Goal: Task Accomplishment & Management: Use online tool/utility

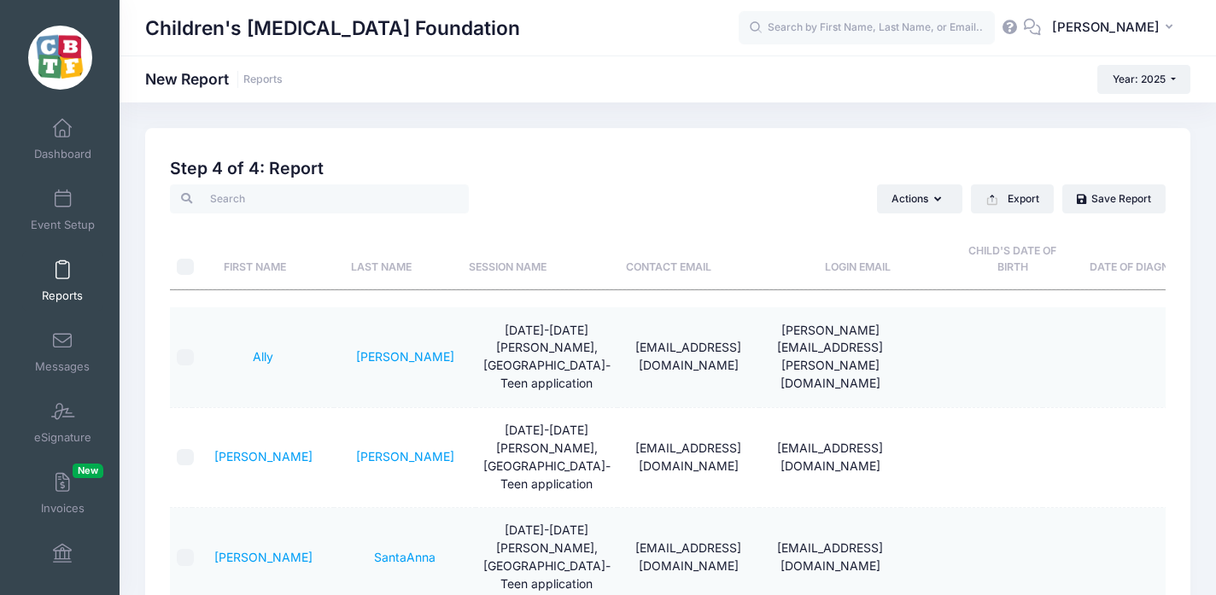
click at [62, 267] on span at bounding box center [62, 270] width 0 height 19
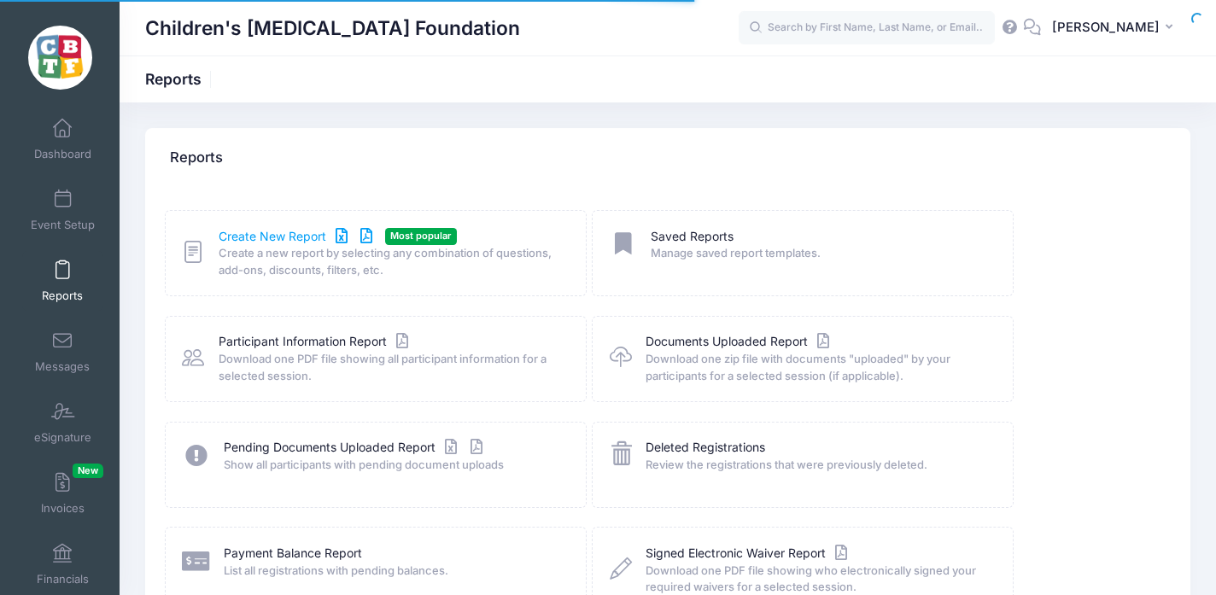
click at [270, 228] on link "Create New Report" at bounding box center [298, 237] width 159 height 18
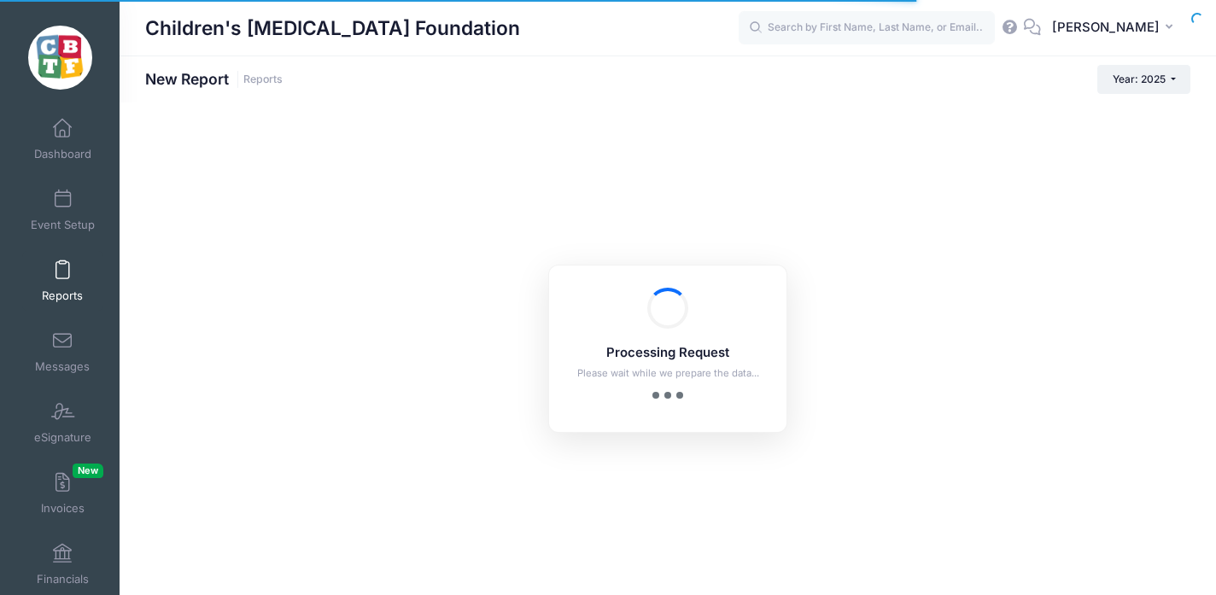
checkbox input "true"
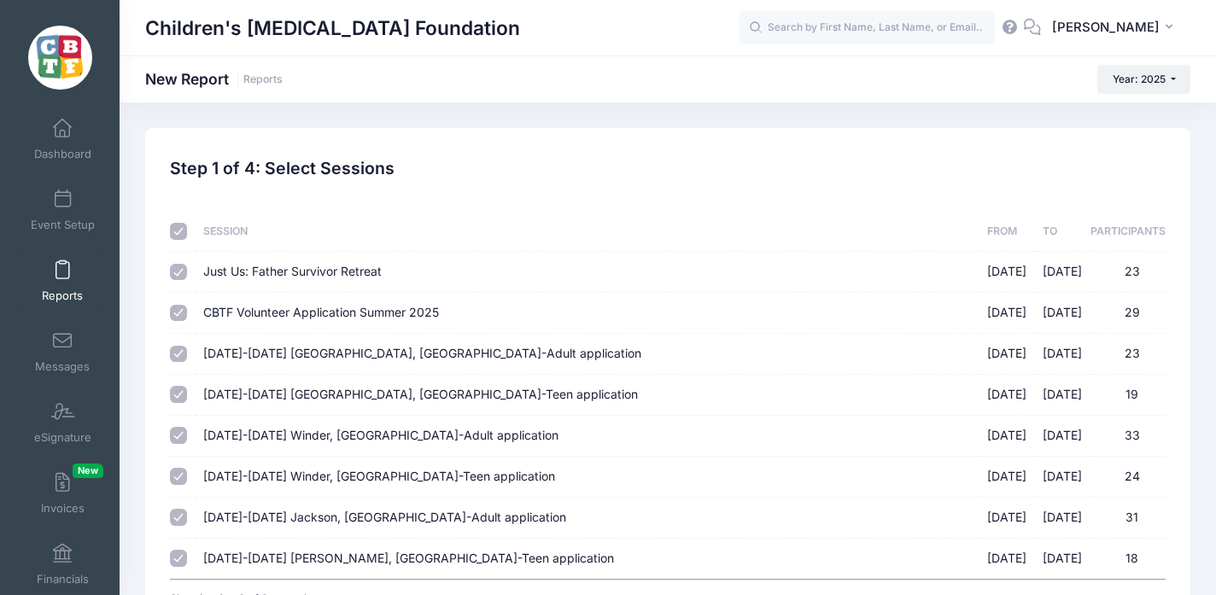
click at [175, 232] on input "checkbox" at bounding box center [178, 231] width 17 height 17
checkbox input "false"
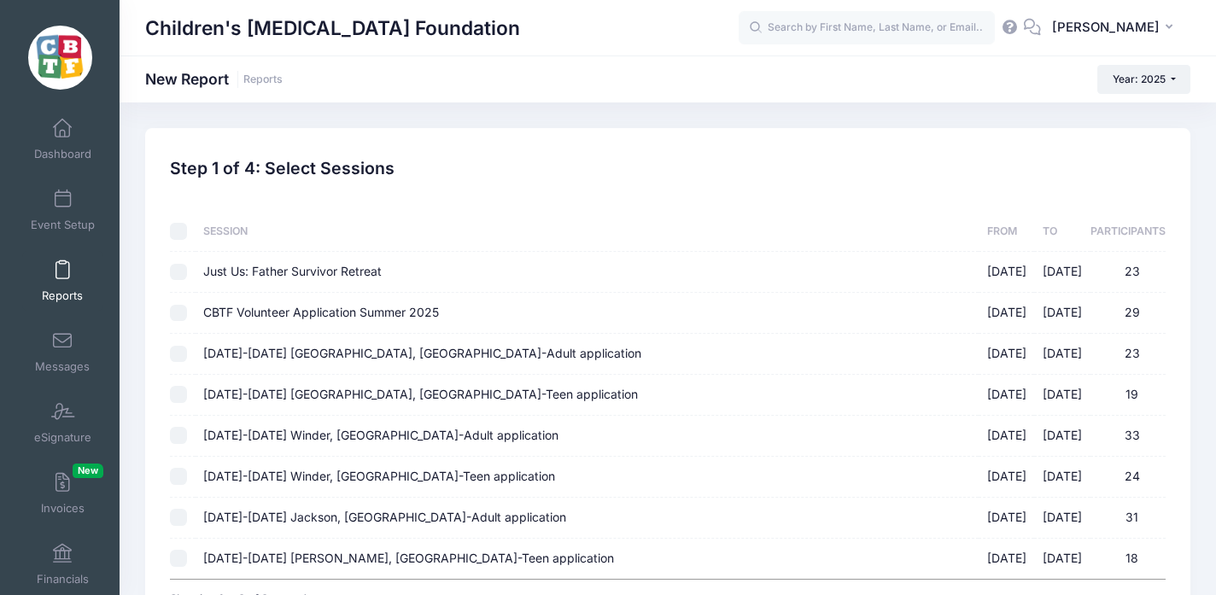
checkbox input "false"
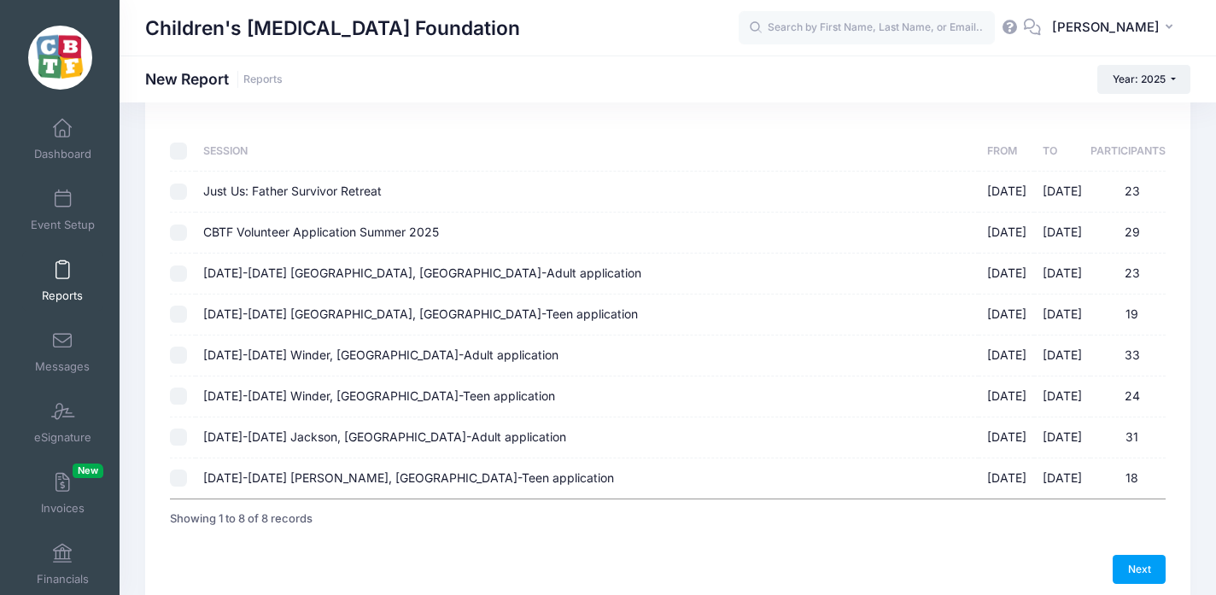
scroll to position [81, 0]
click at [178, 431] on input "[DATE]-[DATE] [GEOGRAPHIC_DATA], [GEOGRAPHIC_DATA]-Adult application [DATE] - […" at bounding box center [178, 436] width 17 height 17
checkbox input "true"
click at [1135, 564] on link "Next" at bounding box center [1138, 568] width 53 height 29
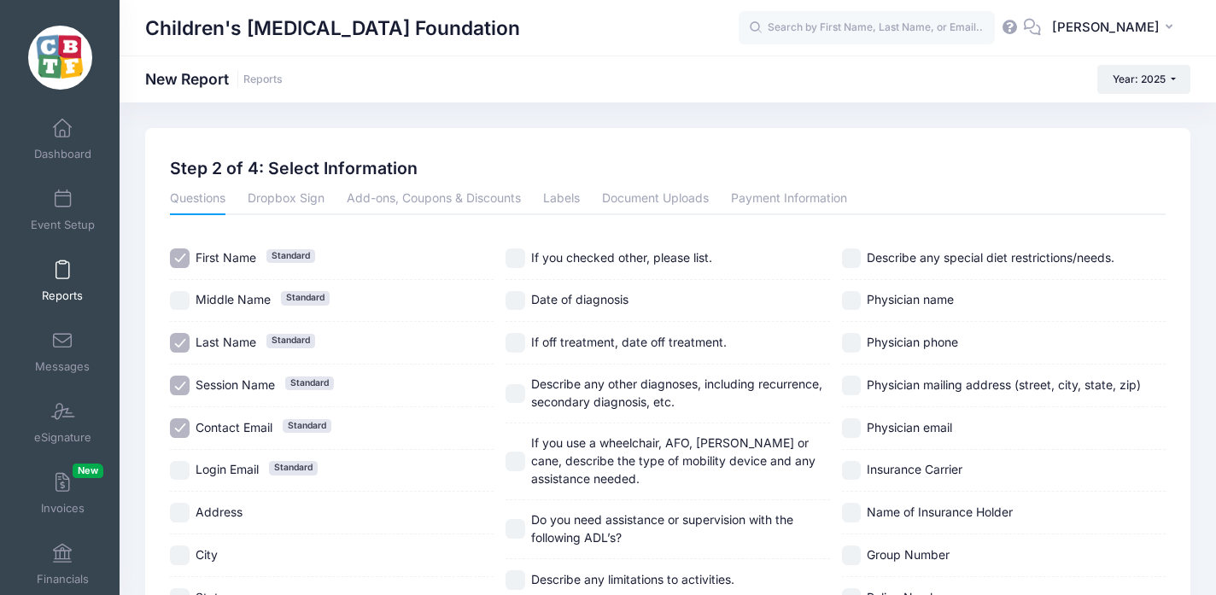
click at [181, 378] on input "Session Name Standard" at bounding box center [180, 386] width 20 height 20
checkbox input "false"
click at [182, 424] on input "Contact Email Standard" at bounding box center [180, 428] width 20 height 20
checkbox input "false"
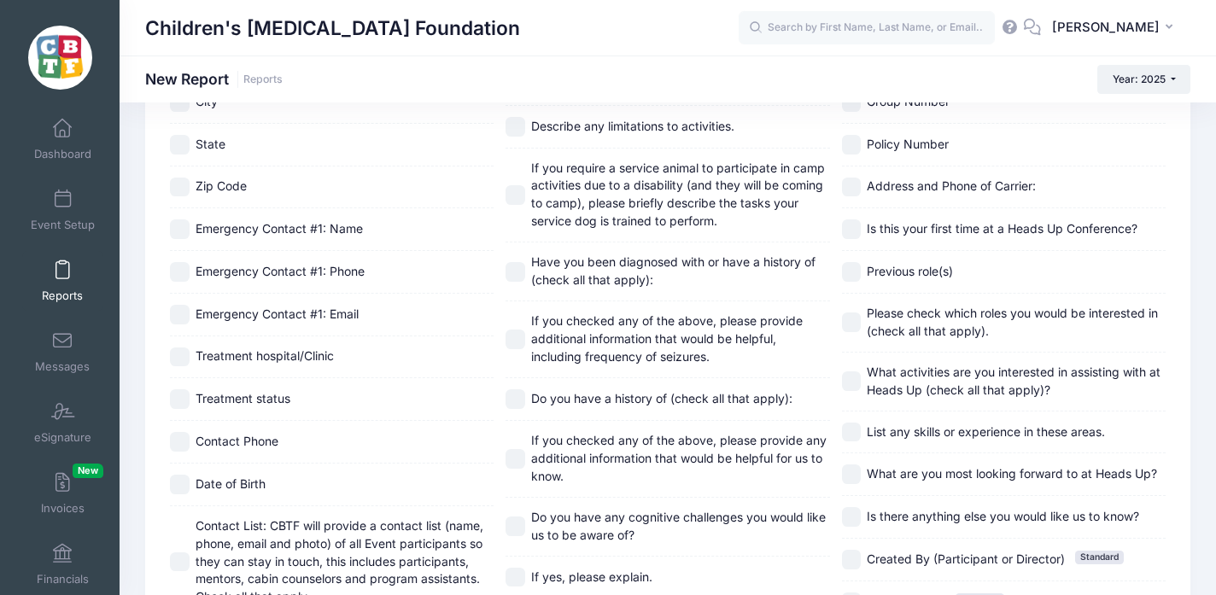
scroll to position [462, 0]
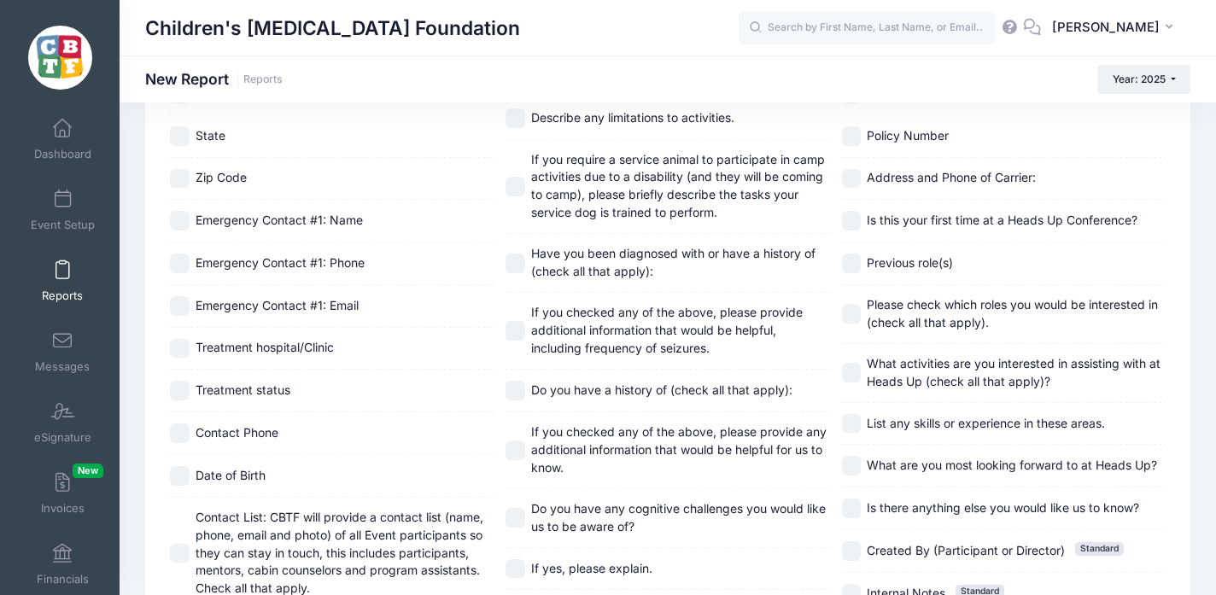
click at [178, 434] on input "Contact Phone" at bounding box center [180, 433] width 20 height 20
checkbox input "true"
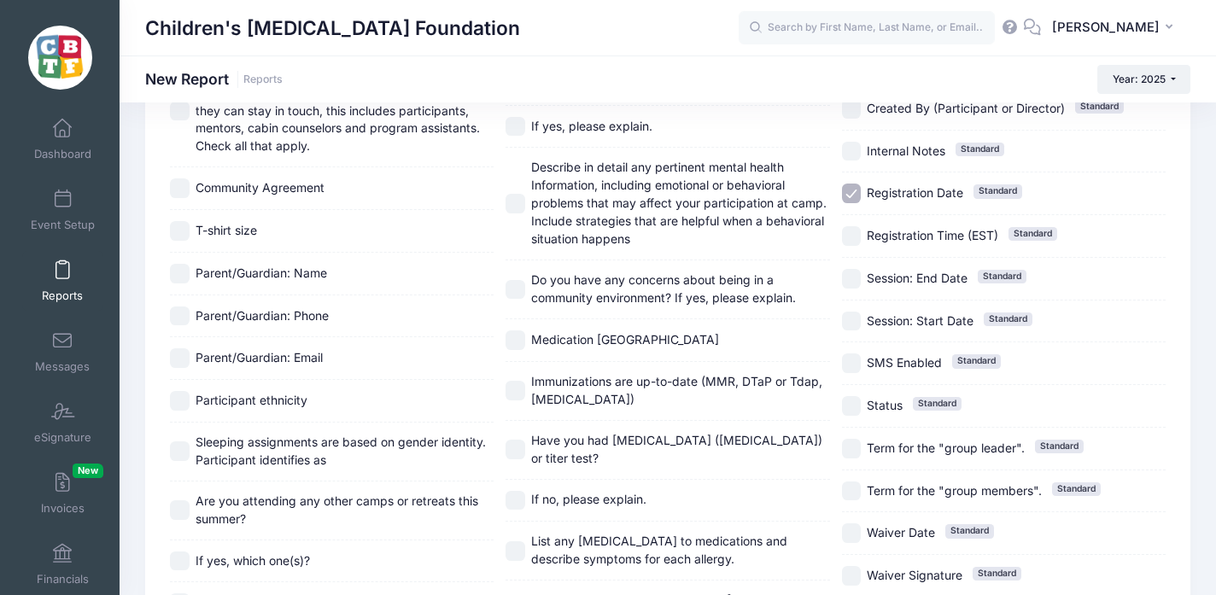
scroll to position [919, 0]
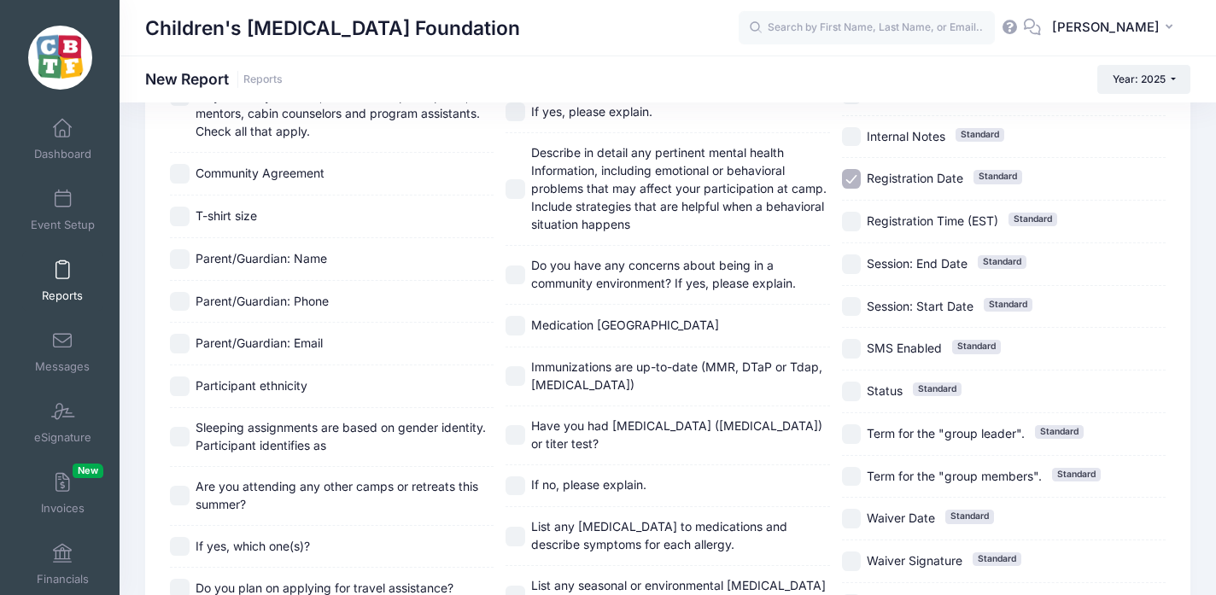
click at [183, 258] on input "Parent/Guardian: Name" at bounding box center [180, 259] width 20 height 20
checkbox input "true"
click at [180, 297] on input "Parent/Guardian: Phone" at bounding box center [180, 302] width 20 height 20
checkbox input "true"
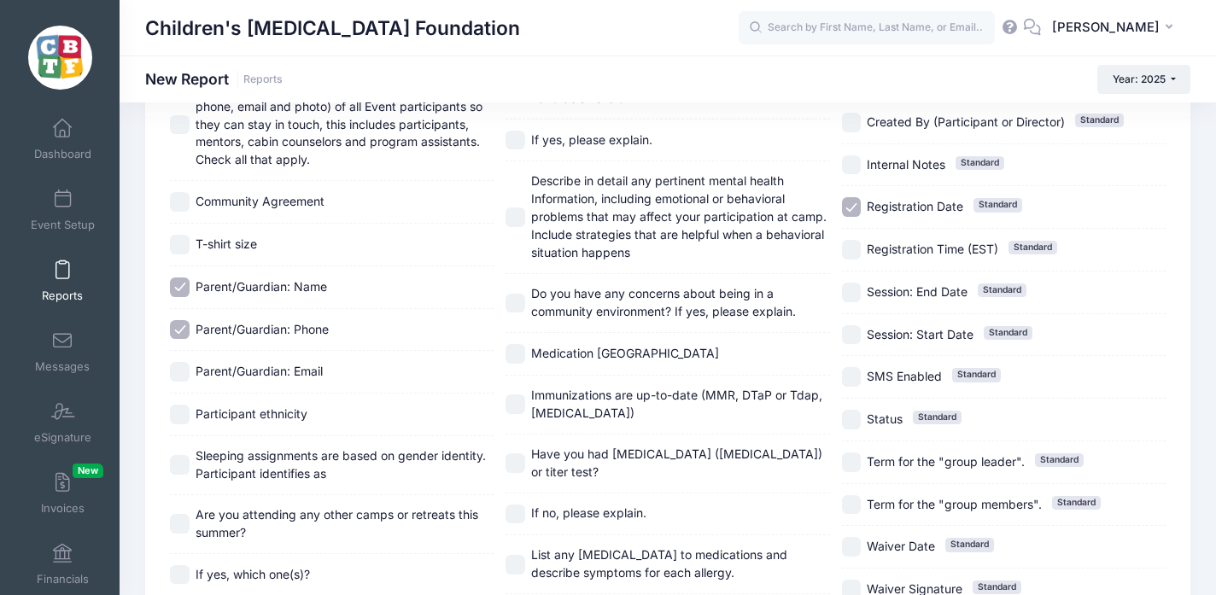
scroll to position [858, 0]
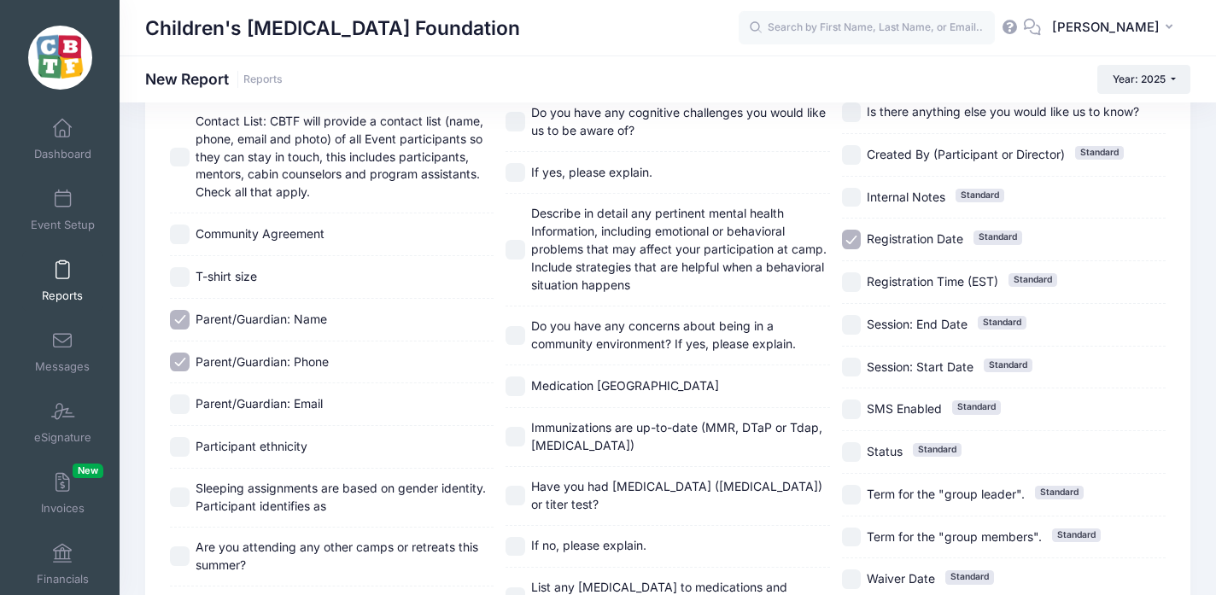
click at [843, 236] on input "Registration Date Standard" at bounding box center [852, 240] width 20 height 20
checkbox input "false"
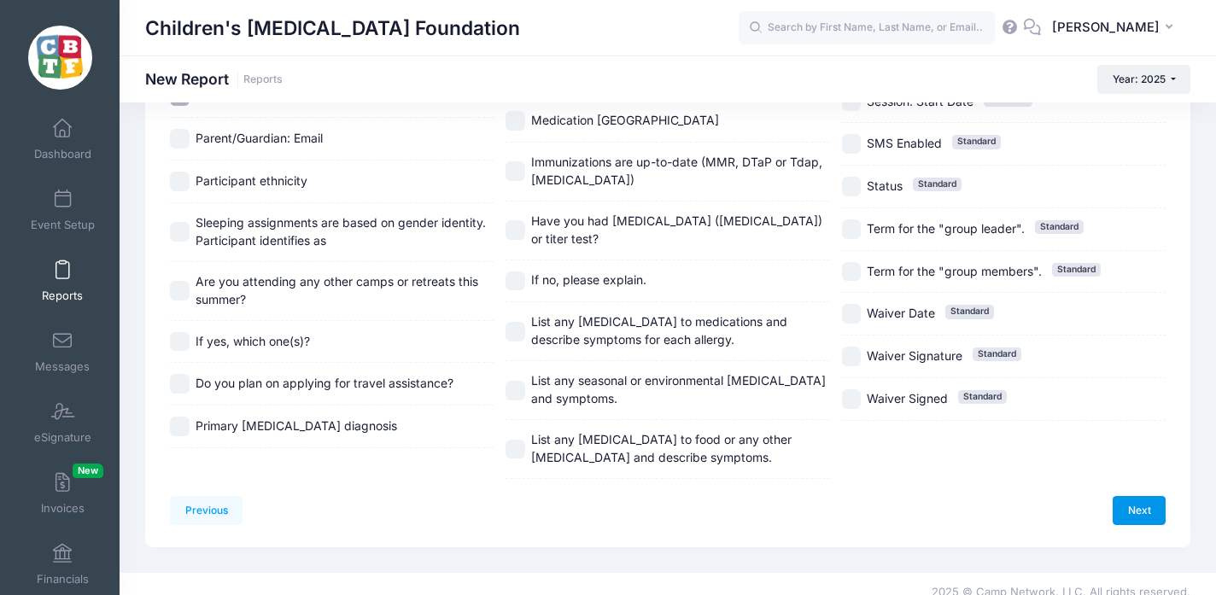
click at [1138, 496] on link "Next" at bounding box center [1138, 510] width 53 height 29
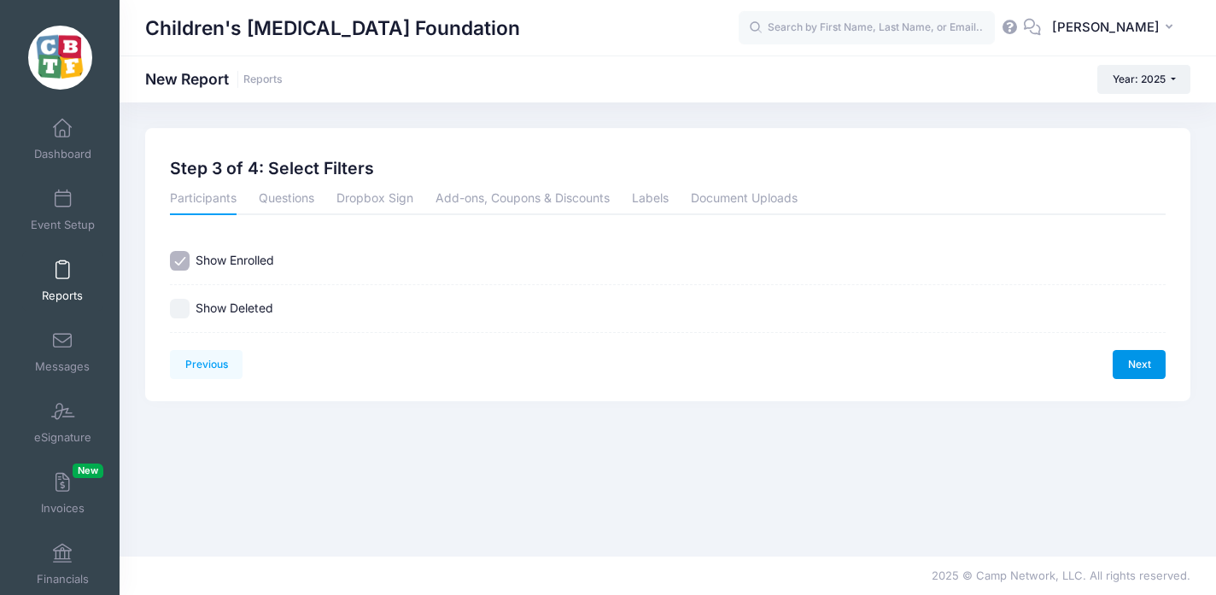
scroll to position [0, 0]
click at [1140, 356] on link "Next" at bounding box center [1138, 364] width 53 height 29
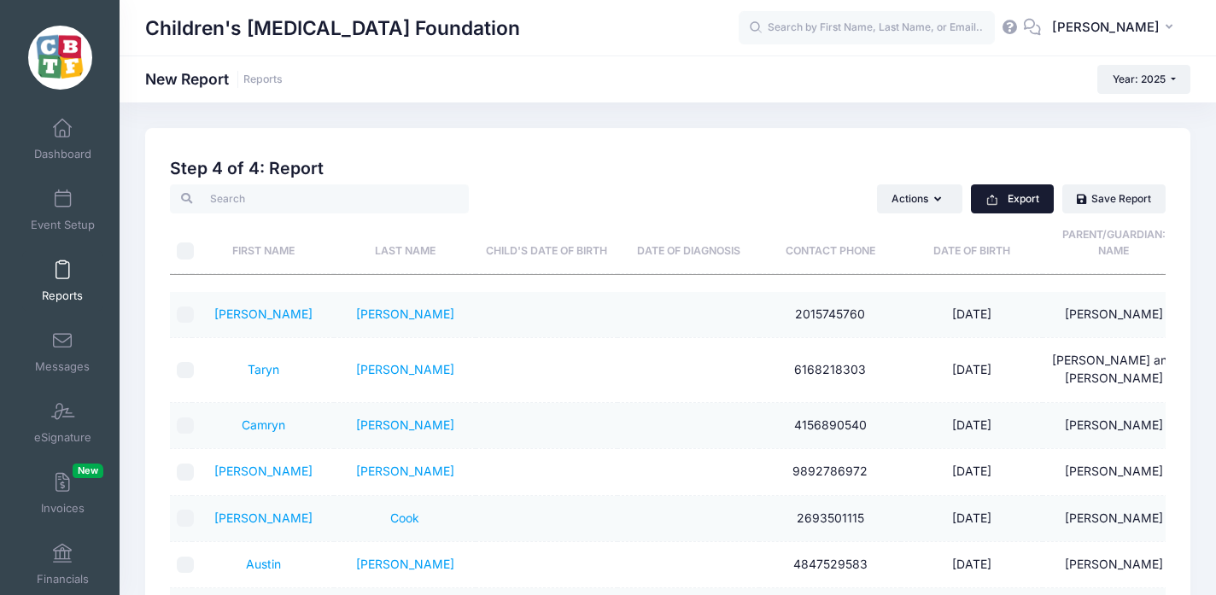
click at [1015, 189] on button "Export" at bounding box center [1012, 198] width 83 height 29
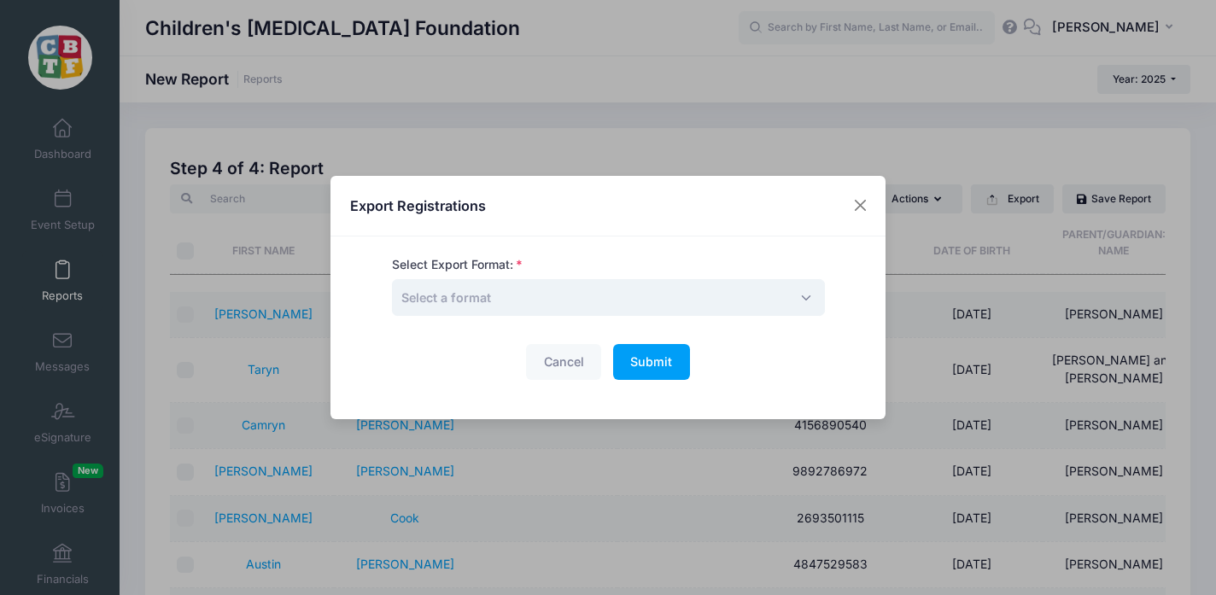
click at [650, 308] on span "Select a format" at bounding box center [608, 297] width 433 height 37
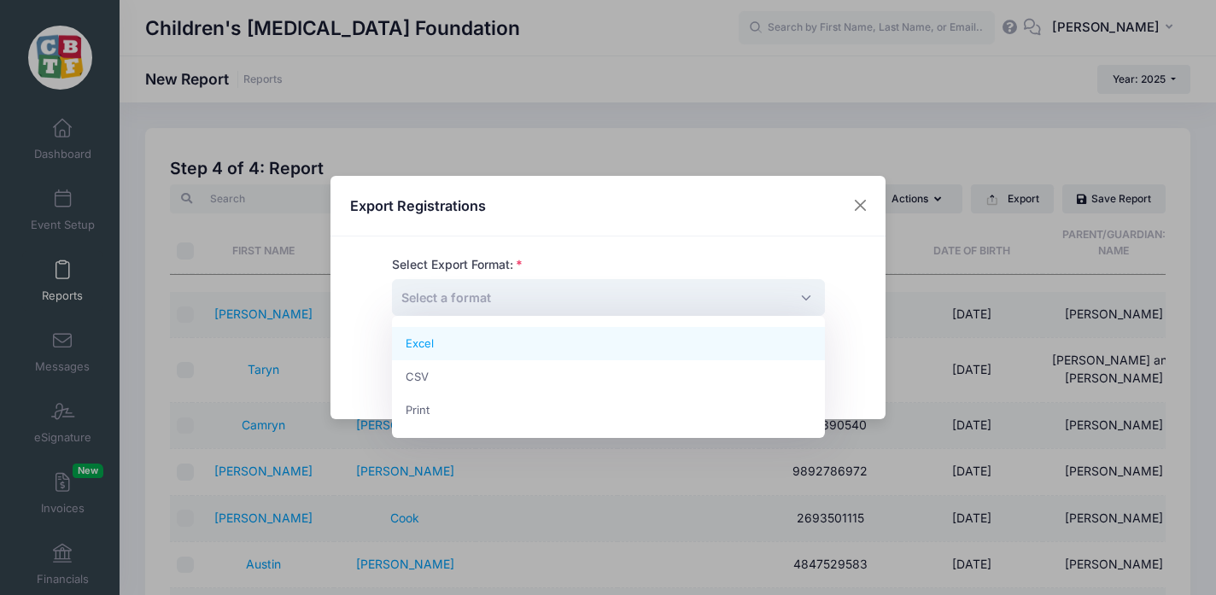
select select "excel"
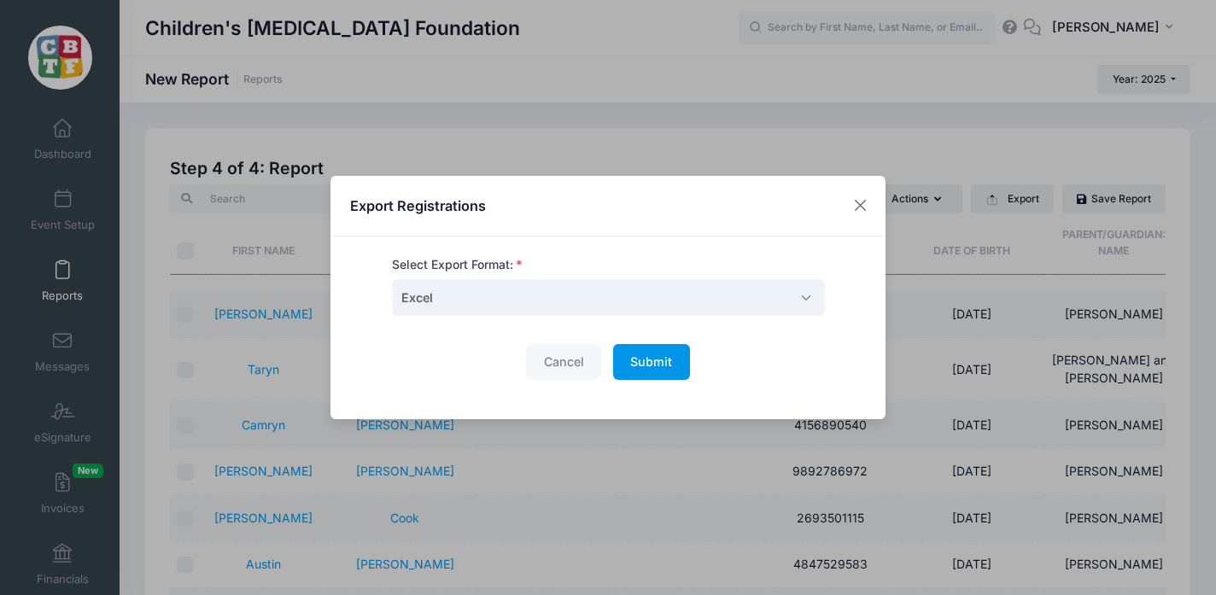
click at [648, 364] on span "Submit" at bounding box center [651, 361] width 42 height 15
